Goal: Find specific page/section: Find specific page/section

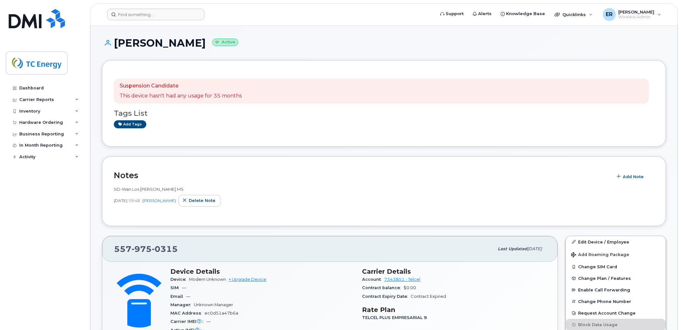
scroll to position [325, 0]
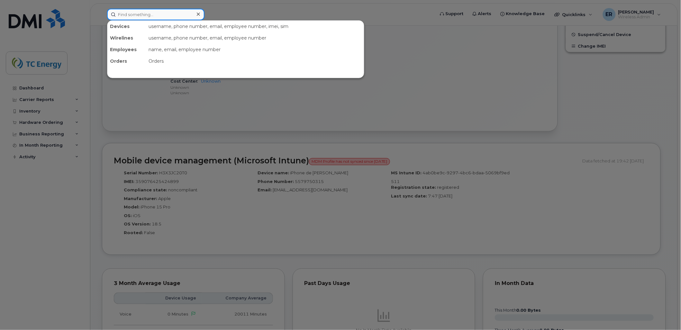
click at [167, 14] on input at bounding box center [155, 15] width 97 height 12
paste input "5641718206"
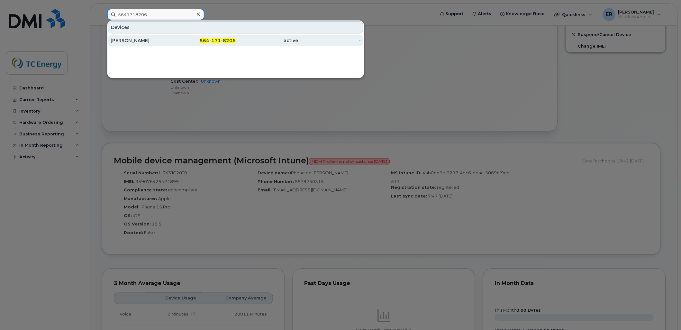
type input "5641718206"
drag, startPoint x: 142, startPoint y: 41, endPoint x: 148, endPoint y: 39, distance: 6.2
click at [142, 41] on div "[PERSON_NAME]" at bounding box center [142, 40] width 63 height 6
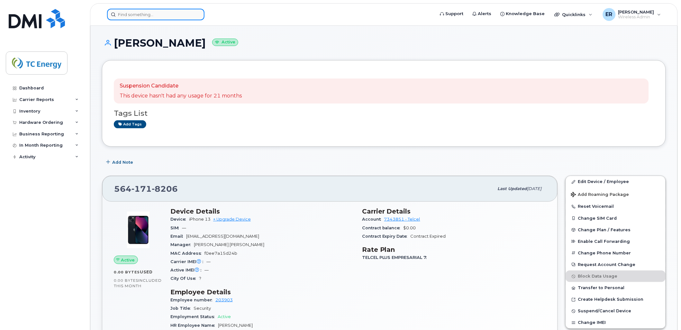
click at [153, 13] on input at bounding box center [155, 15] width 97 height 12
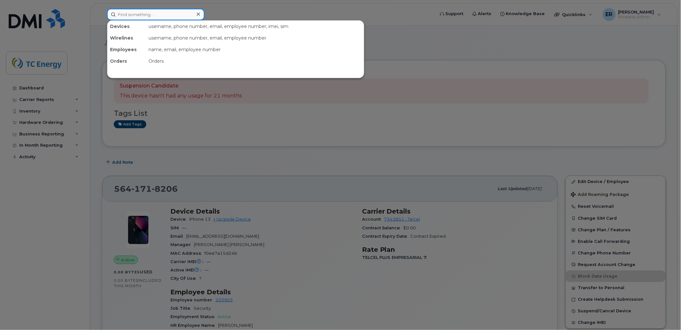
paste input "99556731"
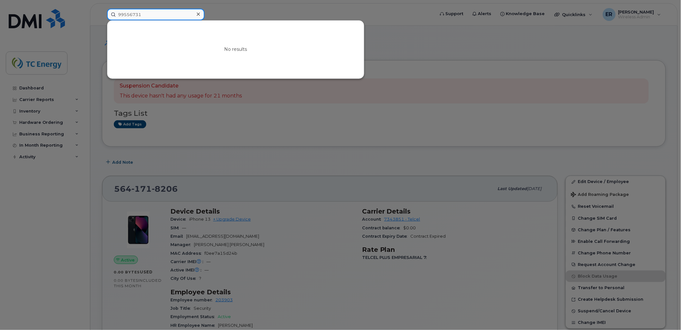
drag, startPoint x: 153, startPoint y: 14, endPoint x: 69, endPoint y: 5, distance: 84.7
click at [102, 9] on div "99556731 No results" at bounding box center [269, 15] width 334 height 12
paste input "888049631"
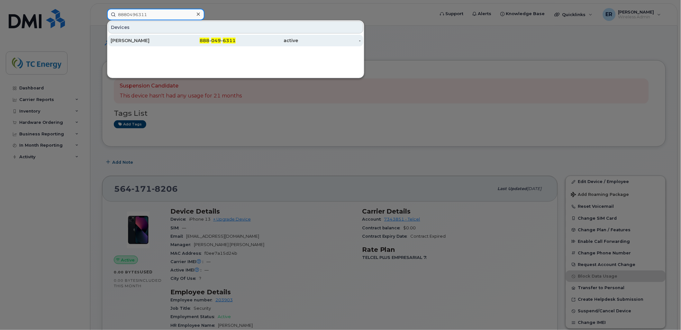
type input "8880496311"
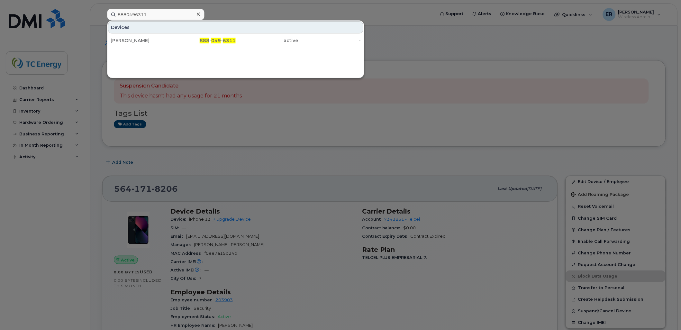
drag, startPoint x: 137, startPoint y: 41, endPoint x: 137, endPoint y: 71, distance: 29.9
click at [137, 41] on div "Raquel magday Soto" at bounding box center [142, 40] width 63 height 6
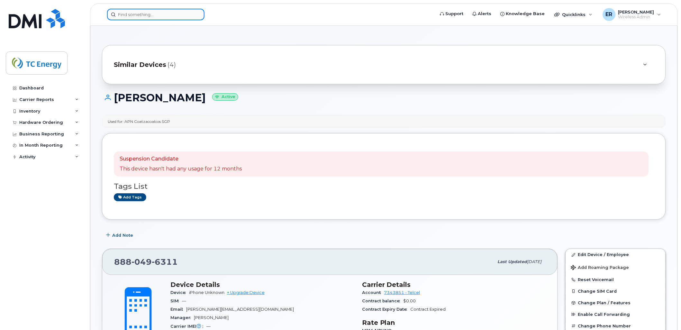
drag, startPoint x: 156, startPoint y: 12, endPoint x: 159, endPoint y: 13, distance: 3.6
click at [156, 12] on input at bounding box center [155, 15] width 97 height 12
paste input "5641718206"
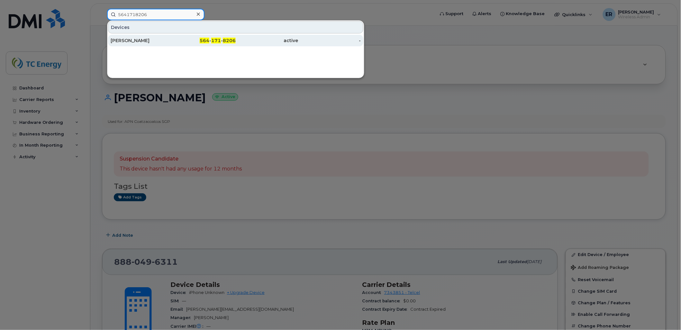
type input "5641718206"
click at [133, 41] on div "[PERSON_NAME]" at bounding box center [142, 40] width 63 height 6
drag, startPoint x: 129, startPoint y: 41, endPoint x: 126, endPoint y: 43, distance: 4.2
click at [129, 42] on div "[PERSON_NAME]" at bounding box center [142, 40] width 63 height 6
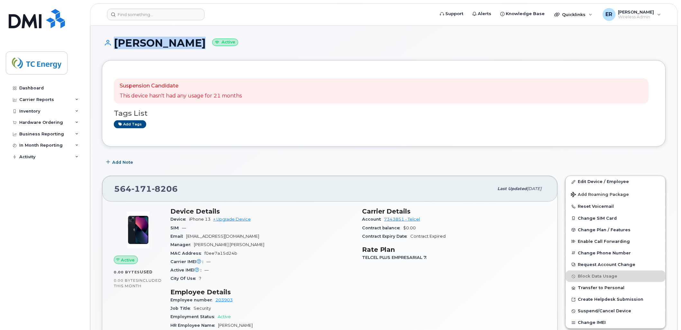
drag, startPoint x: 168, startPoint y: 43, endPoint x: 117, endPoint y: 50, distance: 51.2
click at [112, 46] on h1 "Pilar Deziga Active" at bounding box center [384, 42] width 564 height 11
click at [142, 15] on input at bounding box center [155, 15] width 97 height 12
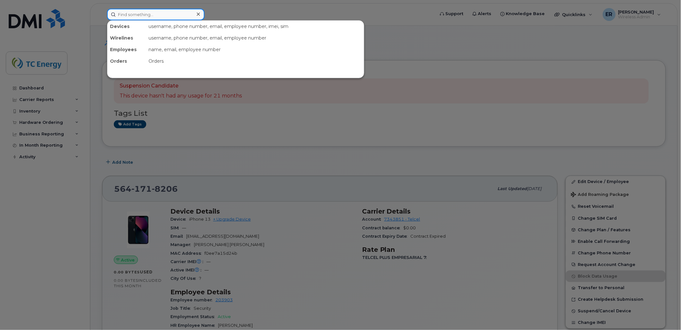
paste input "5580181419"
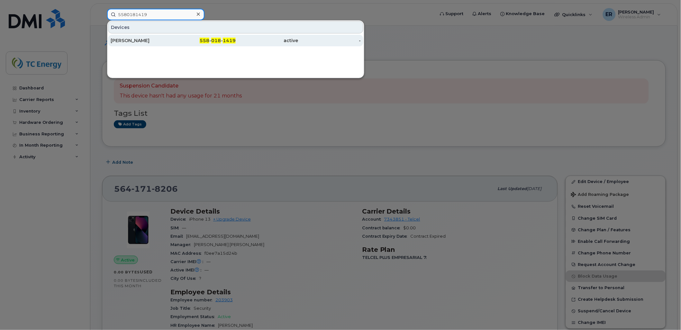
type input "5580181419"
click at [141, 43] on div "Tomasz Budny" at bounding box center [142, 40] width 63 height 6
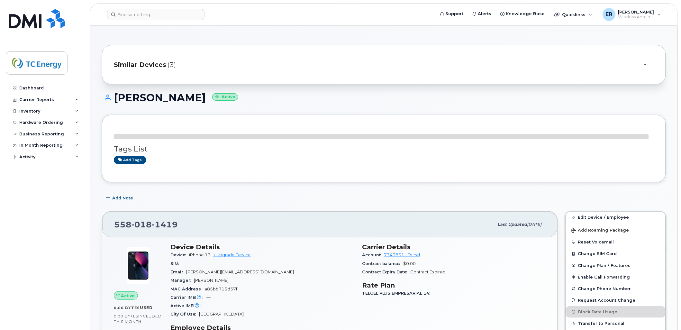
drag, startPoint x: 191, startPoint y: 41, endPoint x: 188, endPoint y: 52, distance: 11.7
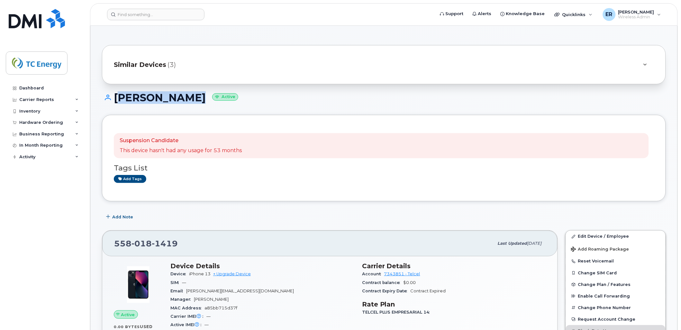
drag, startPoint x: 191, startPoint y: 97, endPoint x: 111, endPoint y: 96, distance: 79.5
click at [113, 95] on h1 "Tomasz Budny Active" at bounding box center [384, 97] width 564 height 11
copy h1 "Tomasz Budny"
click at [167, 14] on input at bounding box center [155, 15] width 97 height 12
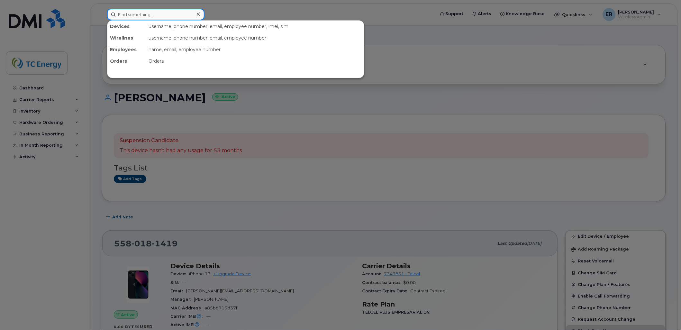
paste input "8880496311"
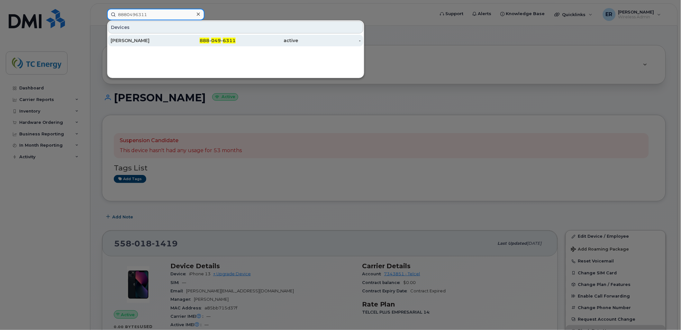
type input "8880496311"
click at [146, 39] on div "Raquel magday Soto" at bounding box center [142, 40] width 63 height 6
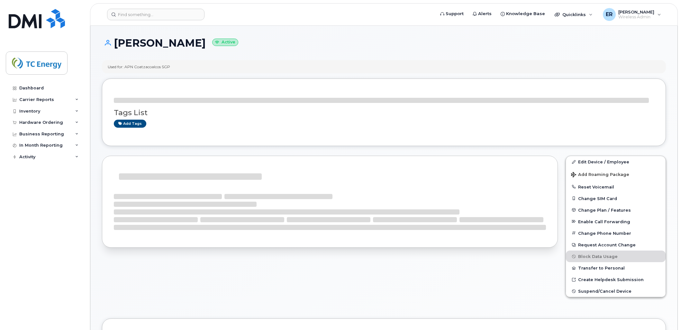
click at [159, 39] on h1 "[PERSON_NAME] Active" at bounding box center [384, 42] width 564 height 11
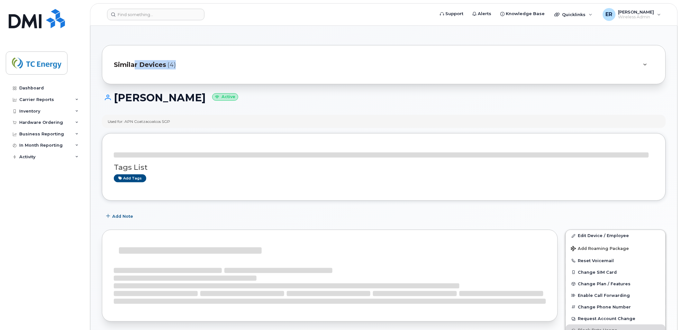
drag, startPoint x: 225, startPoint y: 41, endPoint x: 136, endPoint y: 46, distance: 89.0
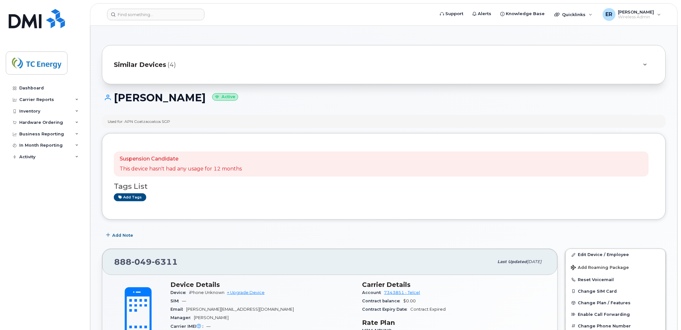
click at [229, 108] on div "[PERSON_NAME] Active" at bounding box center [384, 103] width 564 height 23
drag, startPoint x: 225, startPoint y: 97, endPoint x: 114, endPoint y: 94, distance: 110.7
click at [109, 96] on h1 "Raquel magday Soto Active" at bounding box center [384, 97] width 564 height 11
copy h1 "[PERSON_NAME]"
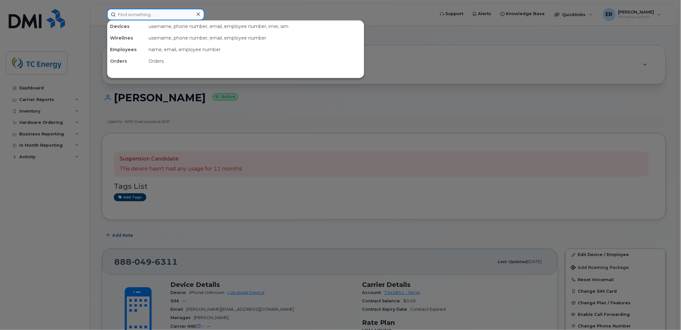
click at [185, 15] on input at bounding box center [155, 15] width 97 height 12
paste input "5548831848"
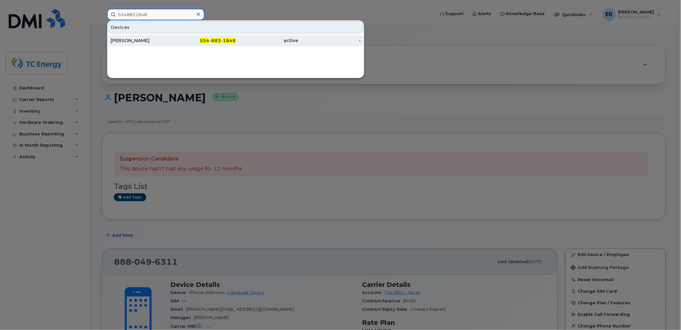
type input "5548831848"
click at [139, 39] on div "Alejandro Dudnikow" at bounding box center [142, 40] width 63 height 6
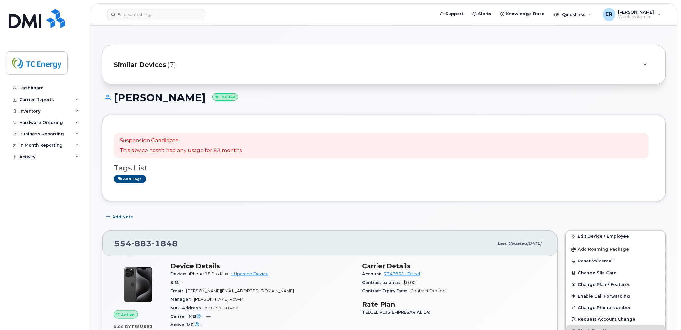
drag, startPoint x: 226, startPoint y: 96, endPoint x: 115, endPoint y: 95, distance: 110.7
click at [115, 95] on h1 "[PERSON_NAME] Active" at bounding box center [384, 97] width 564 height 11
copy h1 "[PERSON_NAME]"
